Goal: Task Accomplishment & Management: Use online tool/utility

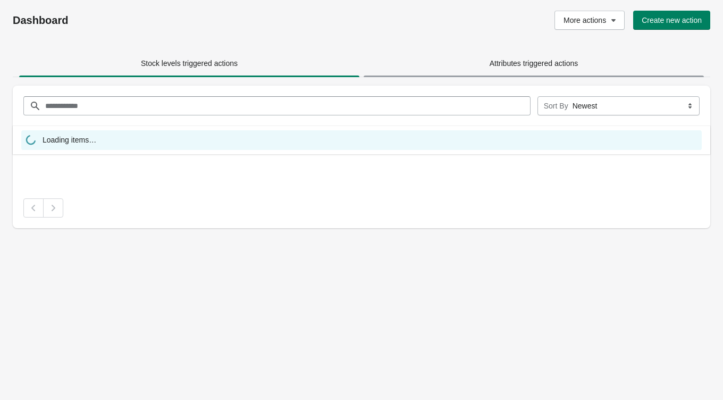
click at [505, 69] on span "Attributes triggered actions" at bounding box center [534, 63] width 340 height 19
